Goal: Transaction & Acquisition: Purchase product/service

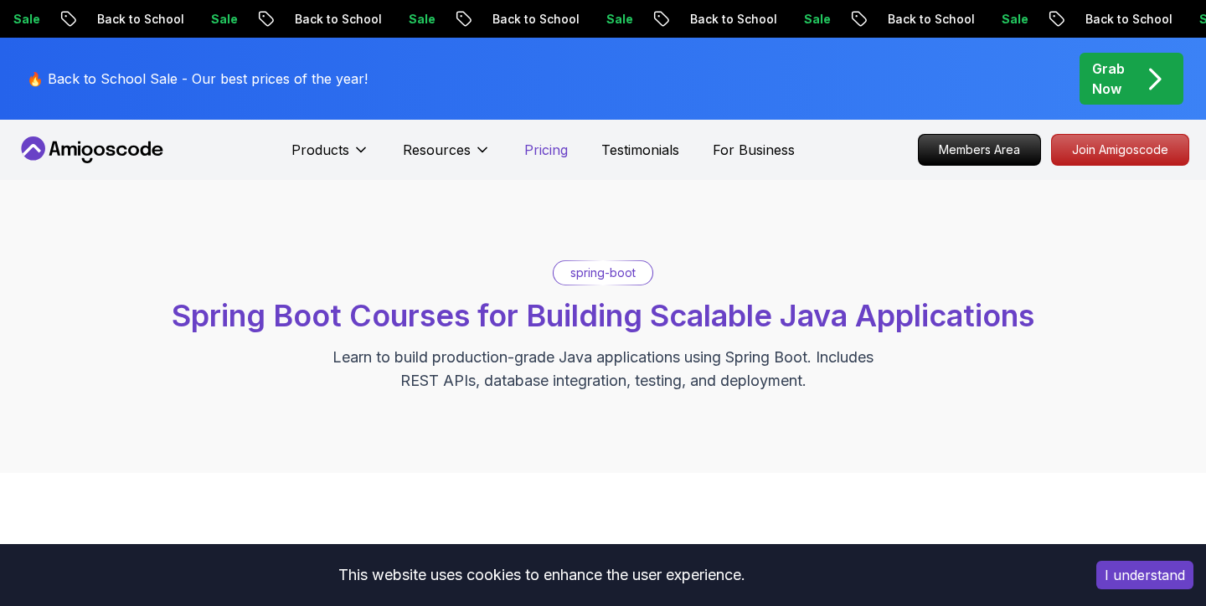
click at [546, 150] on p "Pricing" at bounding box center [546, 150] width 44 height 20
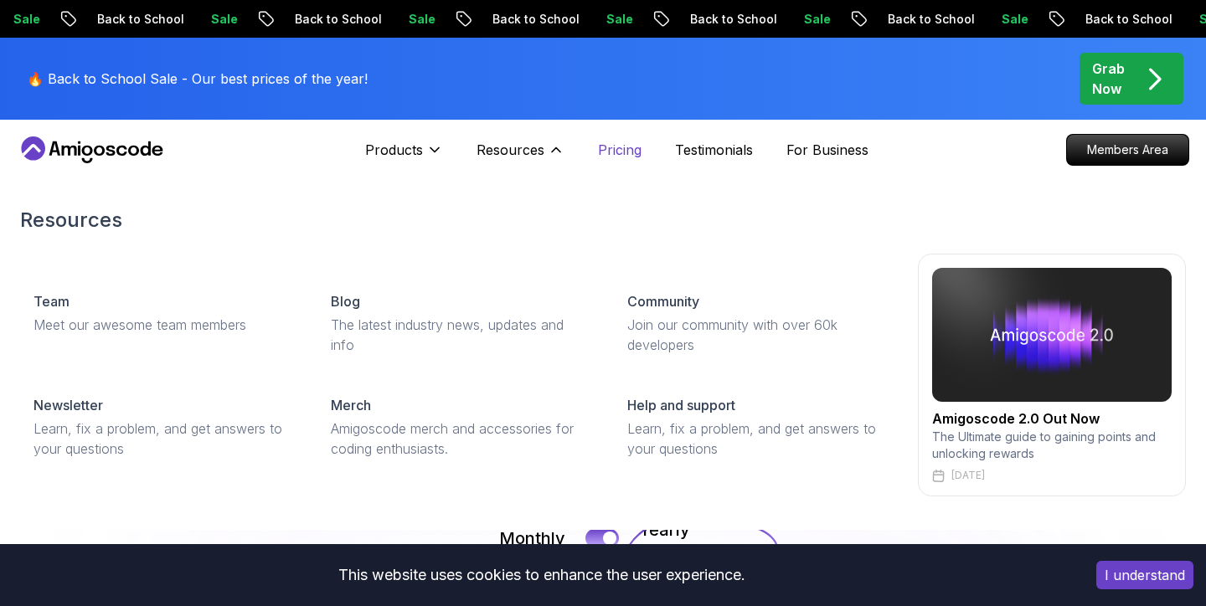
click at [548, 150] on icon at bounding box center [556, 149] width 17 height 17
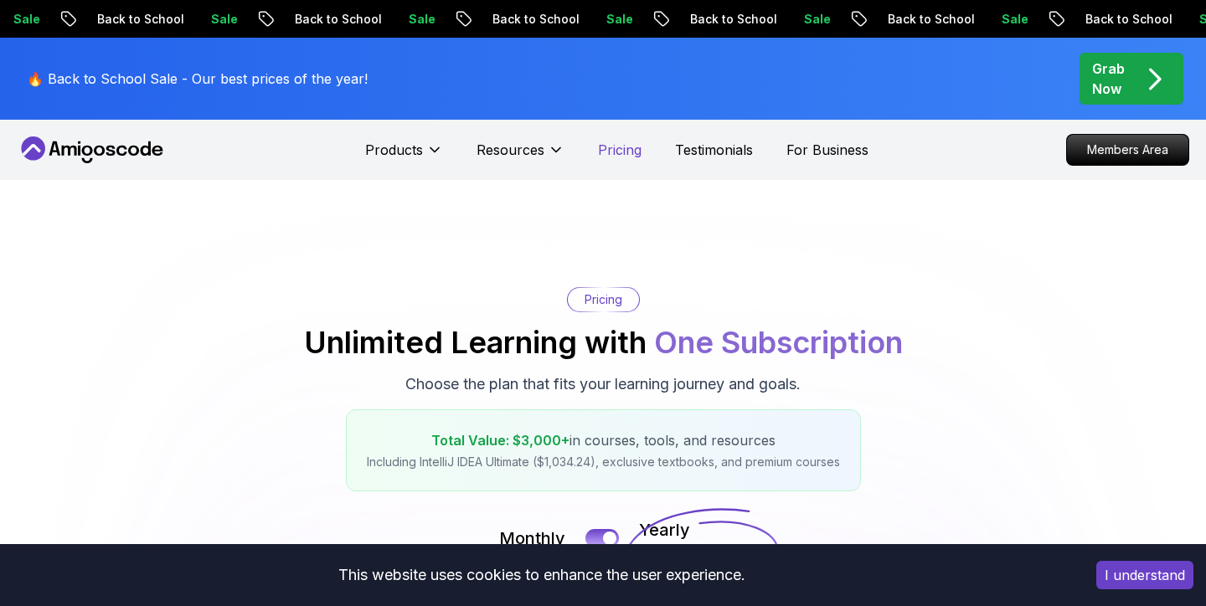
click at [610, 152] on p "Pricing" at bounding box center [620, 150] width 44 height 20
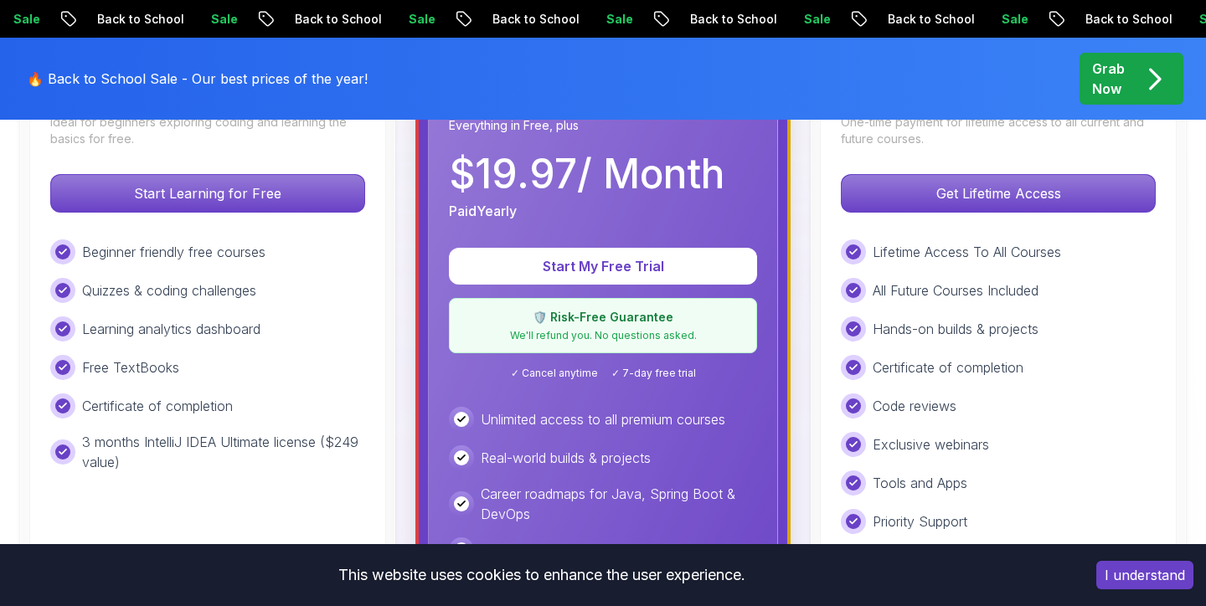
scroll to position [580, 0]
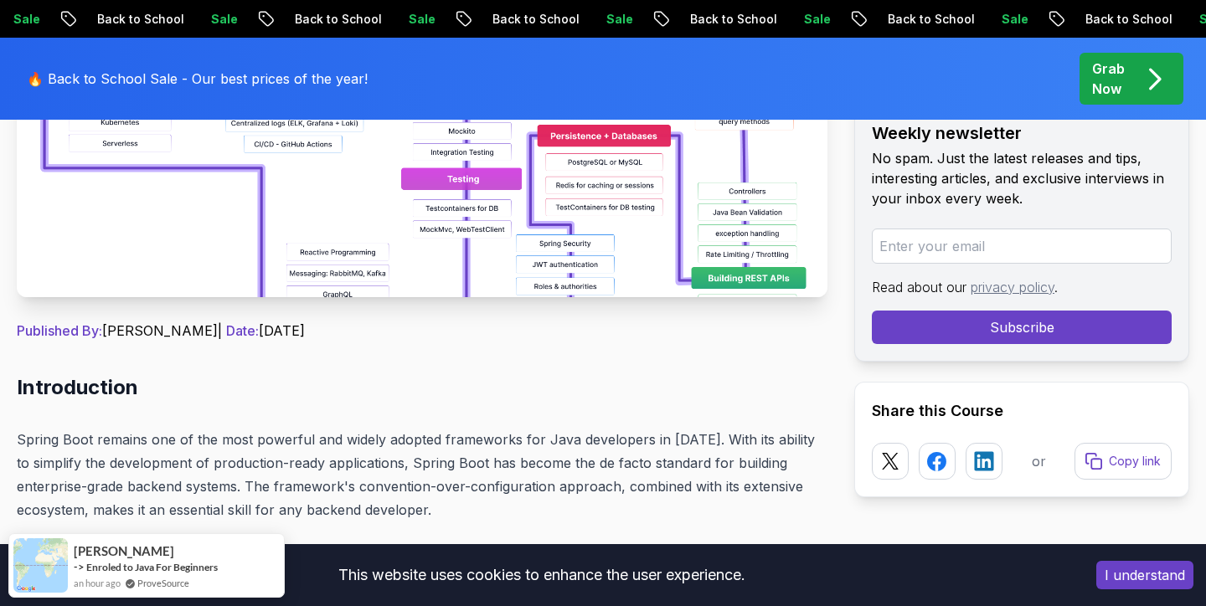
scroll to position [527, 0]
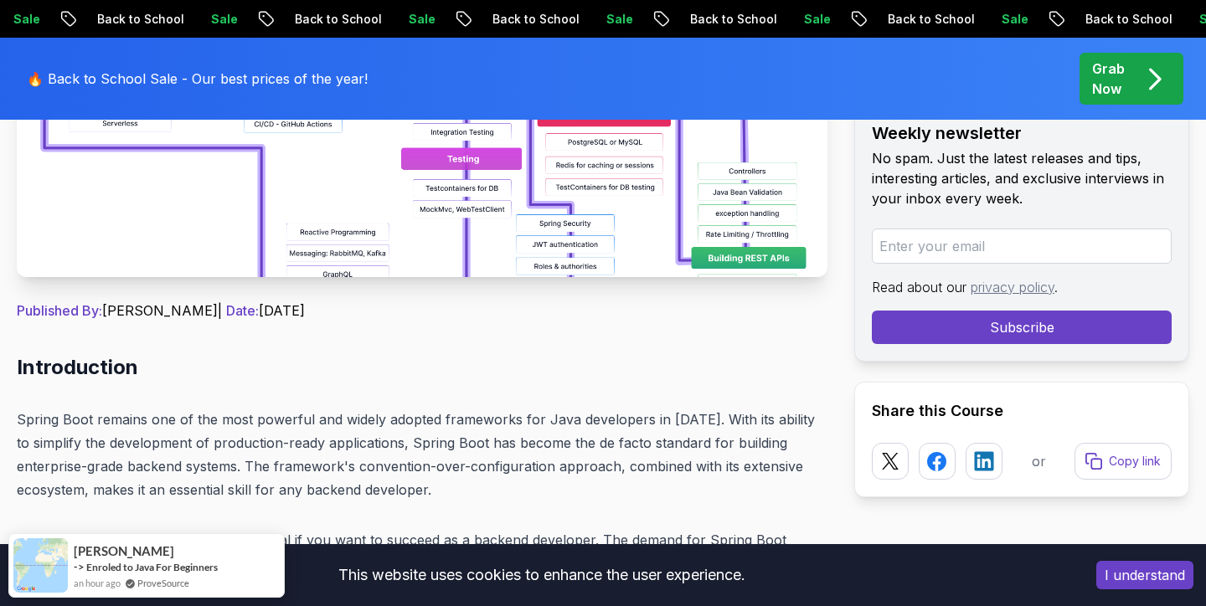
click at [1108, 75] on p "Grab Now" at bounding box center [1108, 79] width 33 height 40
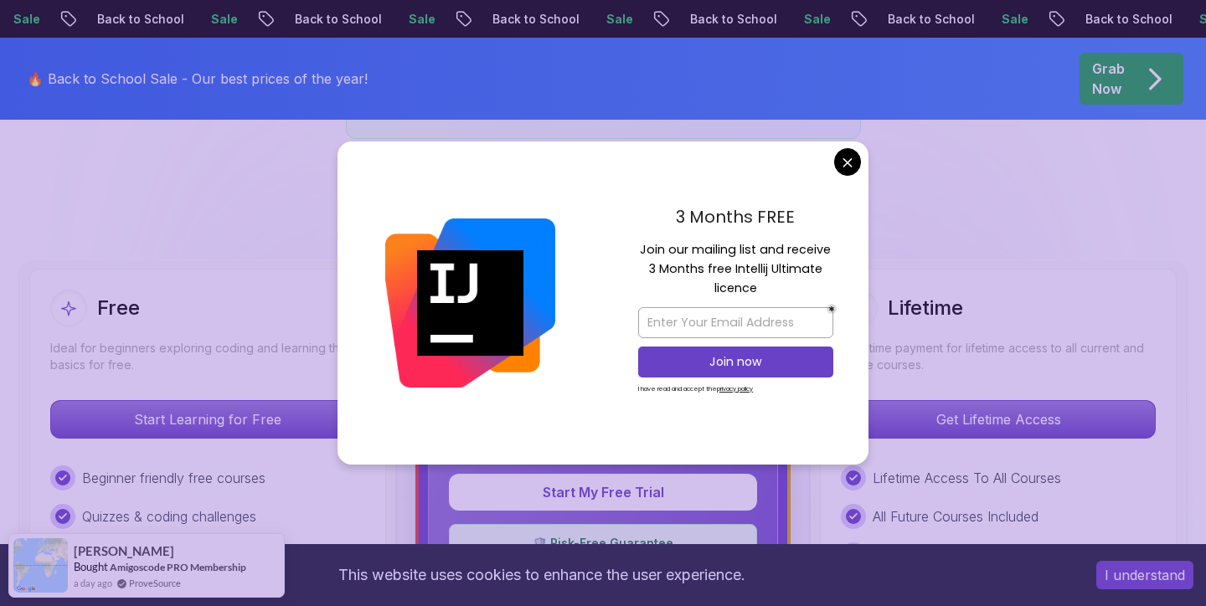
scroll to position [359, 0]
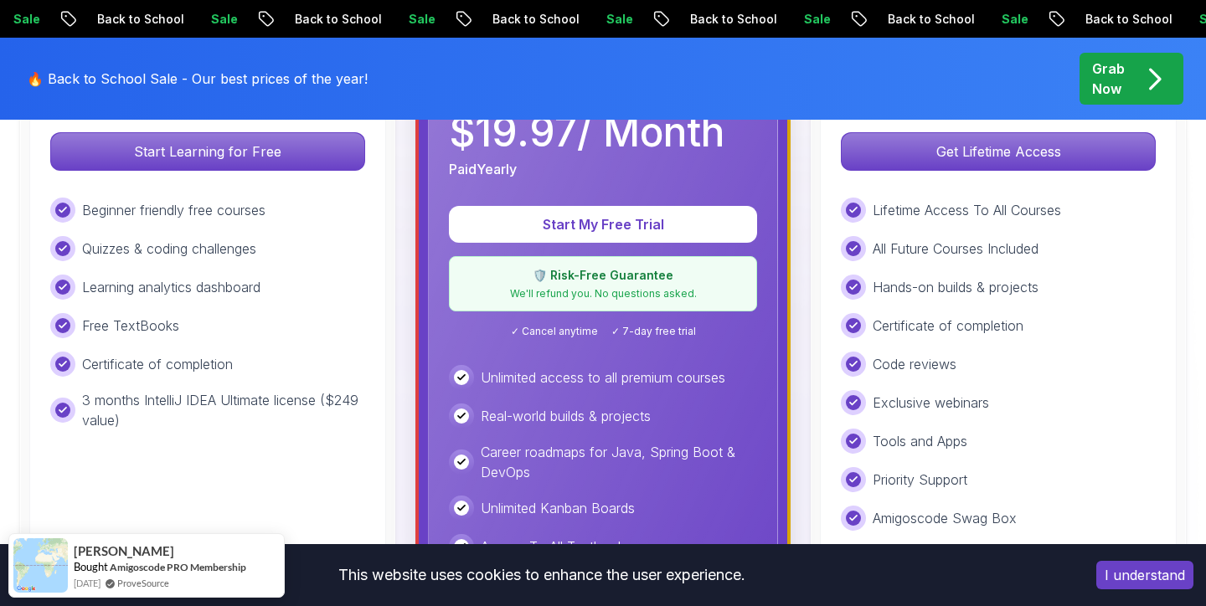
scroll to position [565, 0]
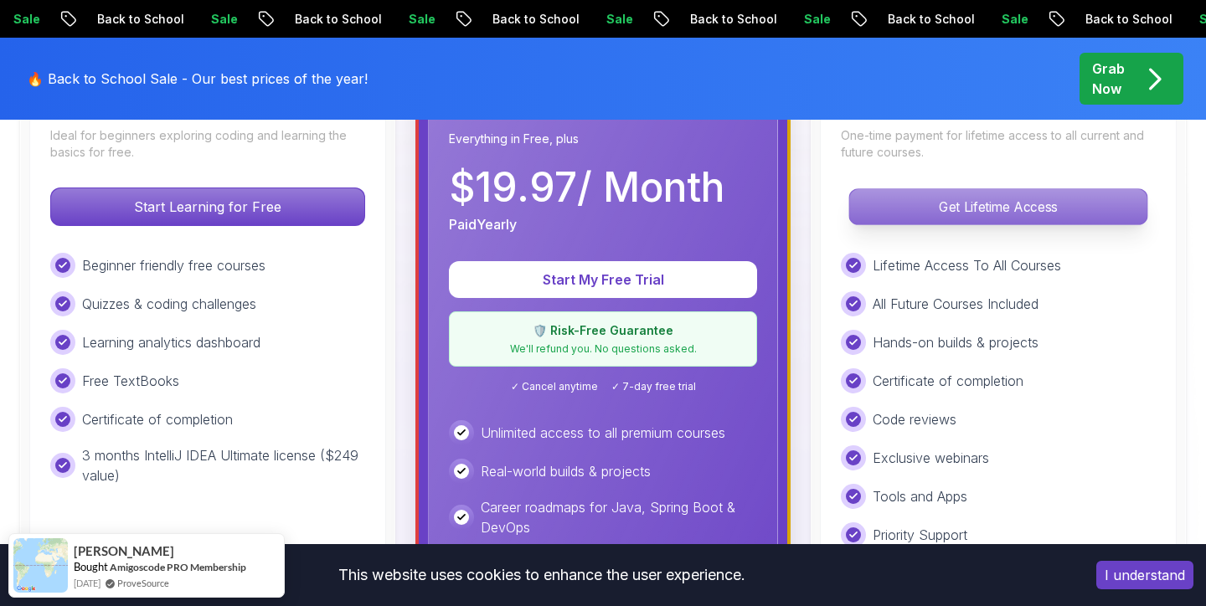
click at [1030, 214] on p "Get Lifetime Access" at bounding box center [997, 206] width 297 height 35
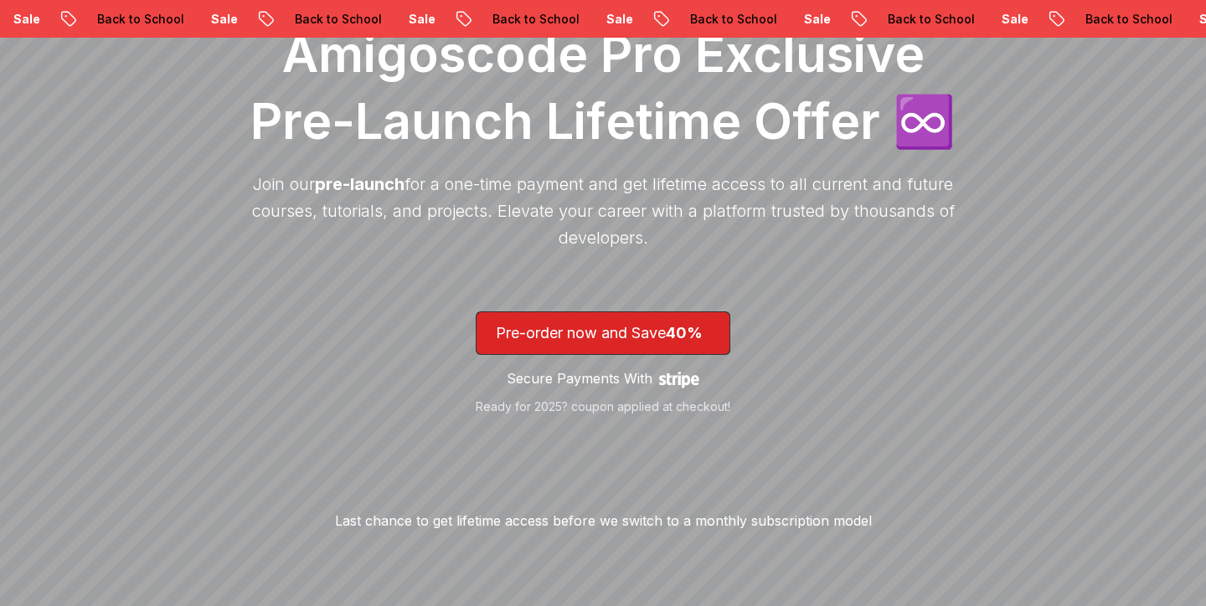
scroll to position [292, 0]
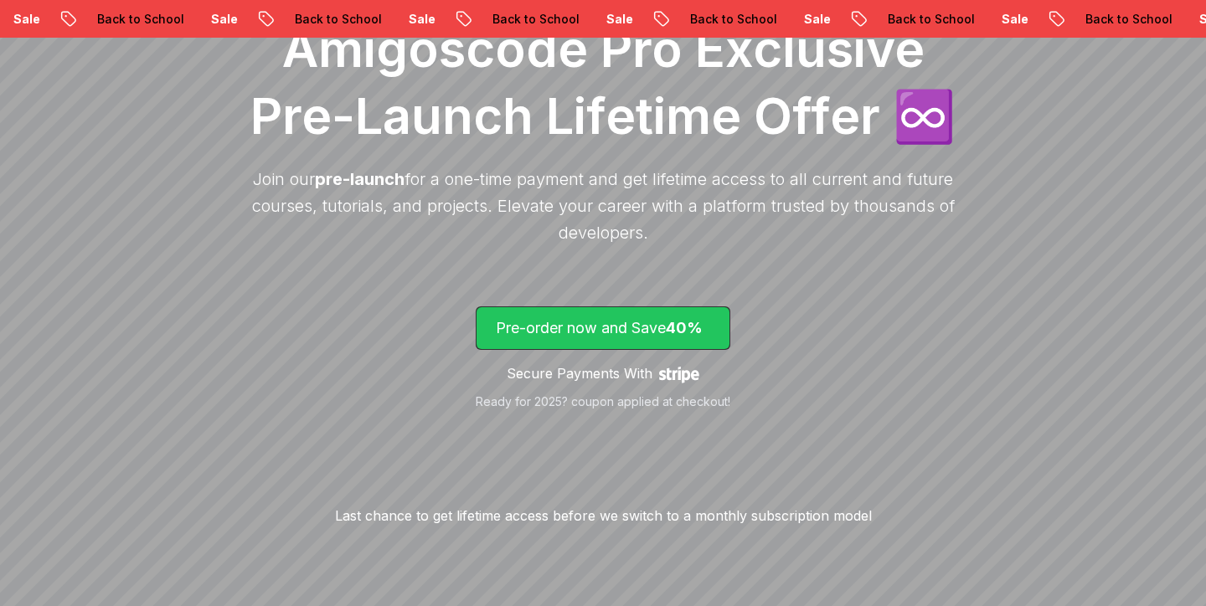
click at [618, 331] on p "Pre-order now and Save 40%" at bounding box center [603, 327] width 214 height 23
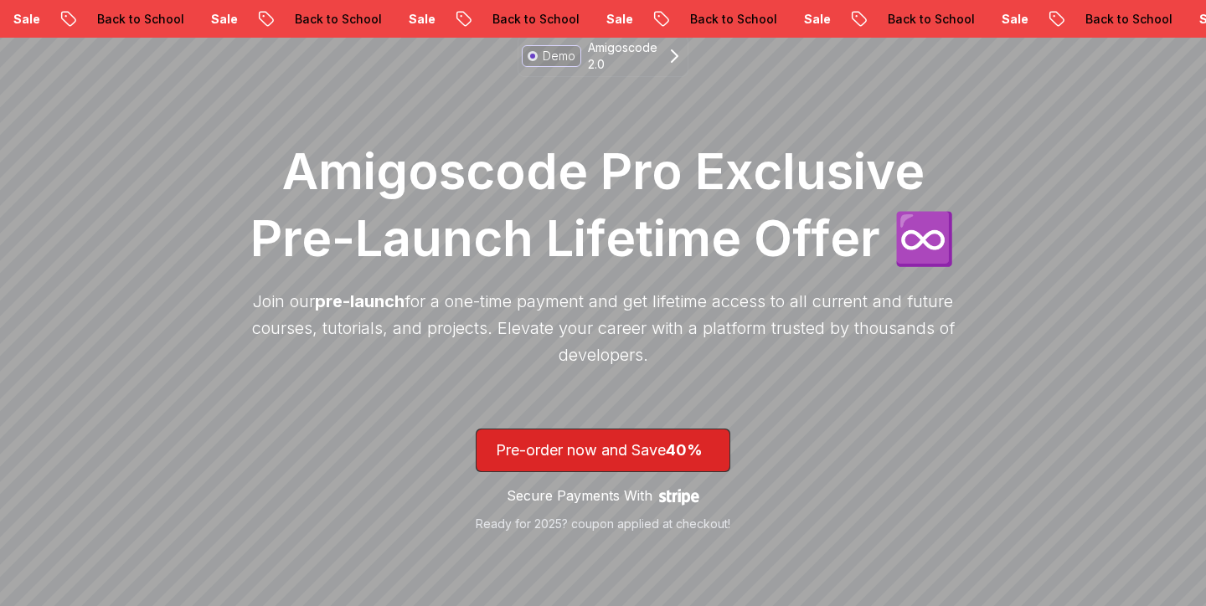
scroll to position [270, 0]
